Goal: Information Seeking & Learning: Understand process/instructions

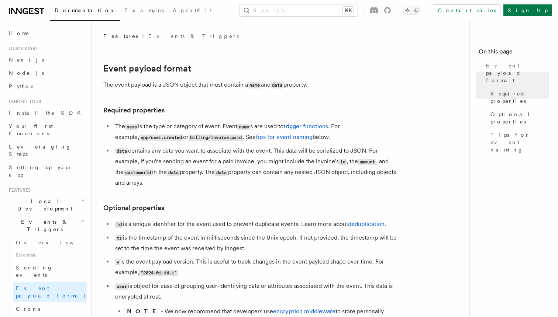
scroll to position [128, 0]
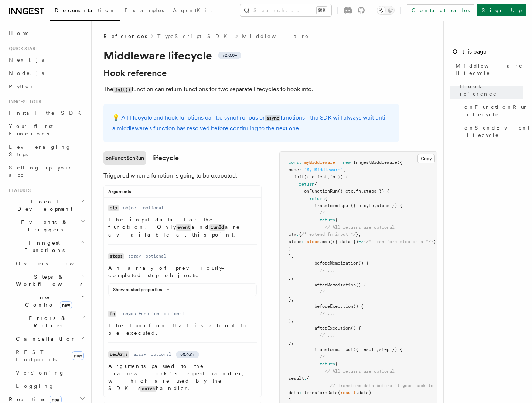
scroll to position [207, 0]
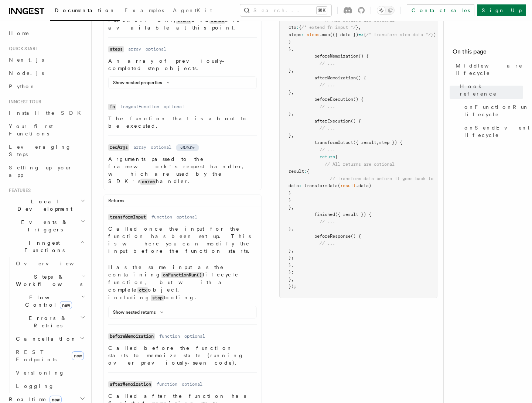
click at [217, 157] on div "onFunctionRun lifecycle Triggered when a function is going to be executed. Argu…" at bounding box center [182, 368] width 158 height 849
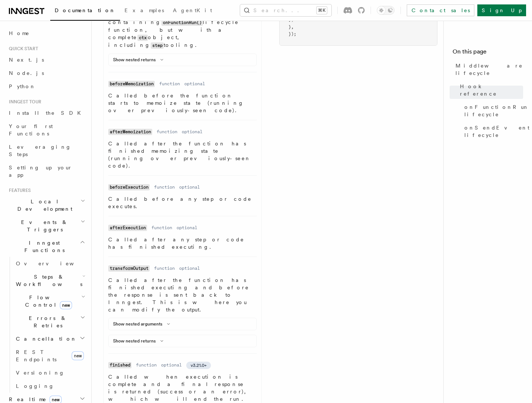
scroll to position [460, 0]
click at [162, 320] on button "Show nested arguments" at bounding box center [143, 323] width 60 height 6
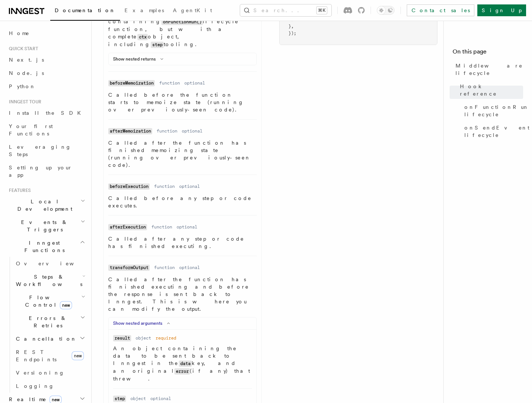
click at [162, 320] on button "Show nested arguments" at bounding box center [143, 323] width 60 height 6
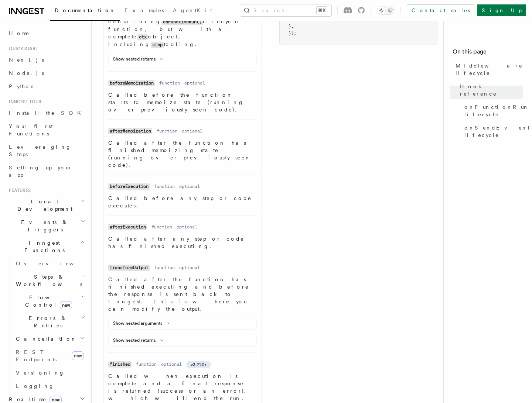
click at [157, 337] on div "Show nested returns" at bounding box center [183, 341] width 148 height 9
click at [156, 337] on button "Show nested returns" at bounding box center [139, 340] width 53 height 6
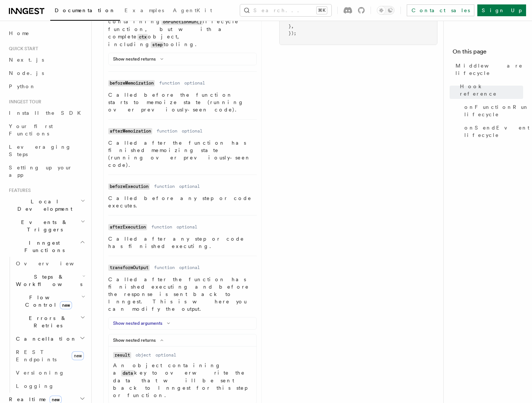
click at [167, 321] on icon at bounding box center [168, 323] width 9 height 4
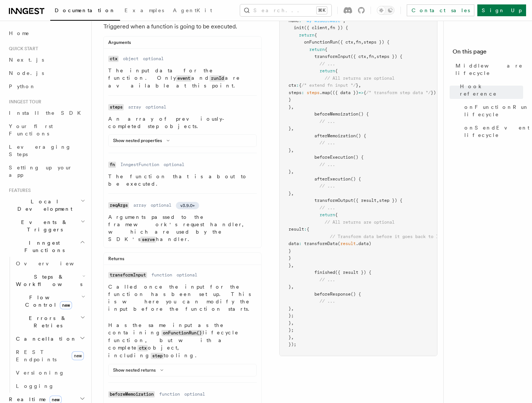
scroll to position [148, 0]
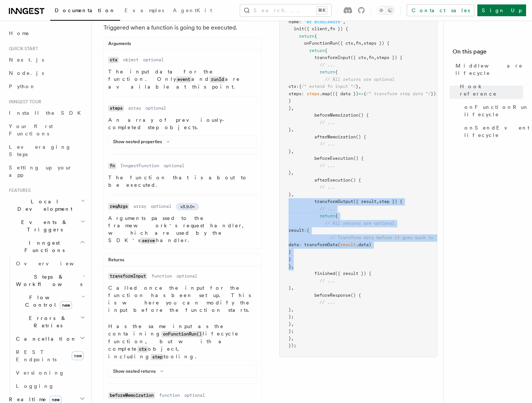
drag, startPoint x: 528, startPoint y: 281, endPoint x: 284, endPoint y: 204, distance: 255.7
click at [284, 204] on pre "const myMiddleware = new InngestMiddleware ({ name : "My Middleware" , init ({ …" at bounding box center [357, 180] width 157 height 353
copy code "transformOutput ({ result , step }) { // ... return { // All returns are option…"
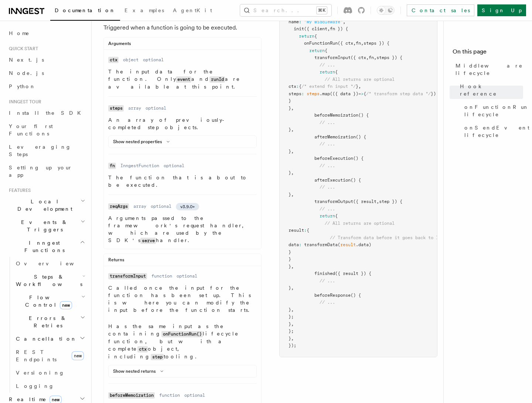
click at [380, 260] on pre "const myMiddleware = new InngestMiddleware ({ name : "My Middleware" , init ({ …" at bounding box center [357, 180] width 157 height 353
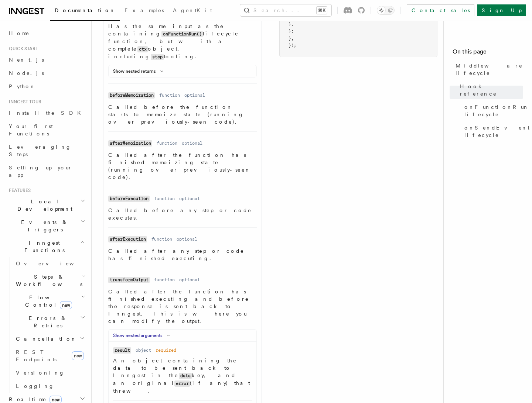
scroll to position [475, 0]
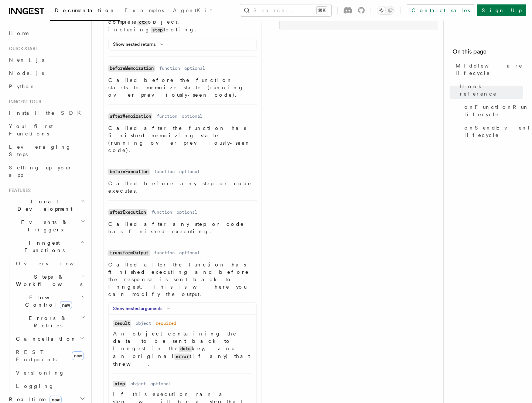
click at [168, 306] on icon at bounding box center [168, 308] width 9 height 4
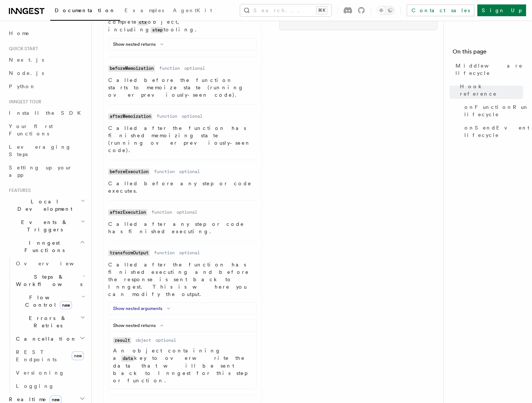
click at [168, 306] on icon at bounding box center [168, 308] width 9 height 4
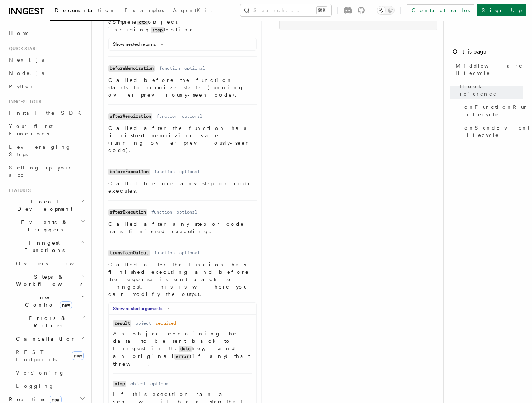
click at [168, 306] on icon at bounding box center [168, 308] width 9 height 4
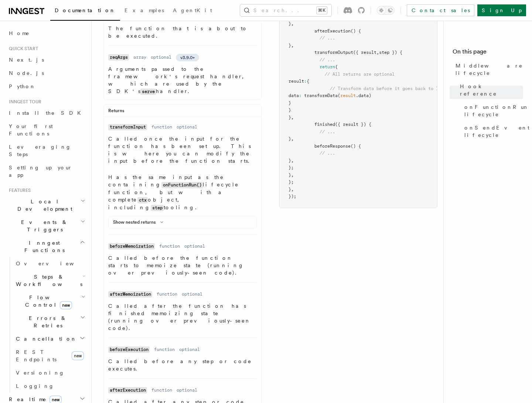
scroll to position [296, 0]
click at [285, 276] on div "onFunctionRun lifecycle Triggered when a function is going to be executed. Argu…" at bounding box center [270, 308] width 334 height 906
